Goal: Task Accomplishment & Management: Manage account settings

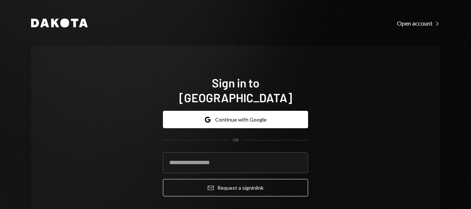
drag, startPoint x: 0, startPoint y: 0, endPoint x: 215, endPoint y: 147, distance: 260.9
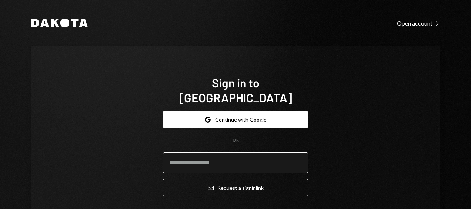
click at [215, 152] on input "email" at bounding box center [235, 162] width 145 height 21
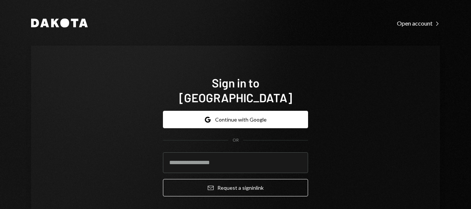
type input "**********"
